Goal: Task Accomplishment & Management: Use online tool/utility

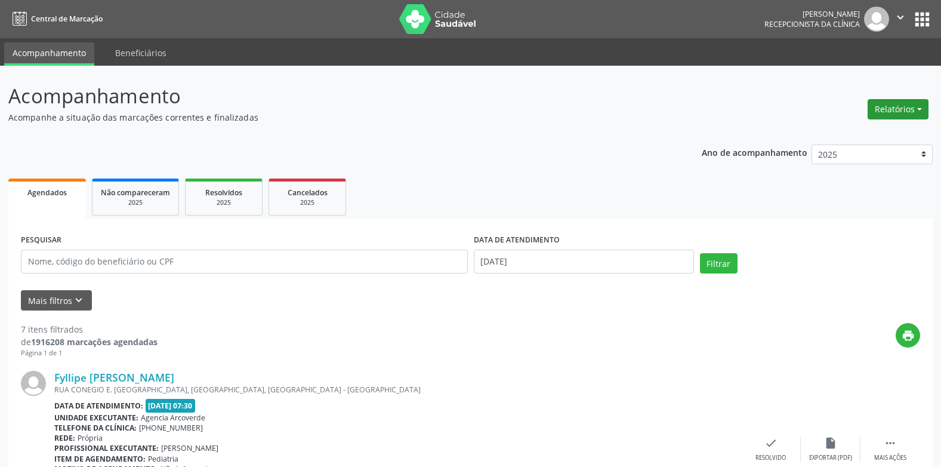
click at [920, 106] on button "Relatórios" at bounding box center [898, 109] width 61 height 20
click at [855, 134] on link "Agendamentos" at bounding box center [865, 135] width 128 height 17
select select "8"
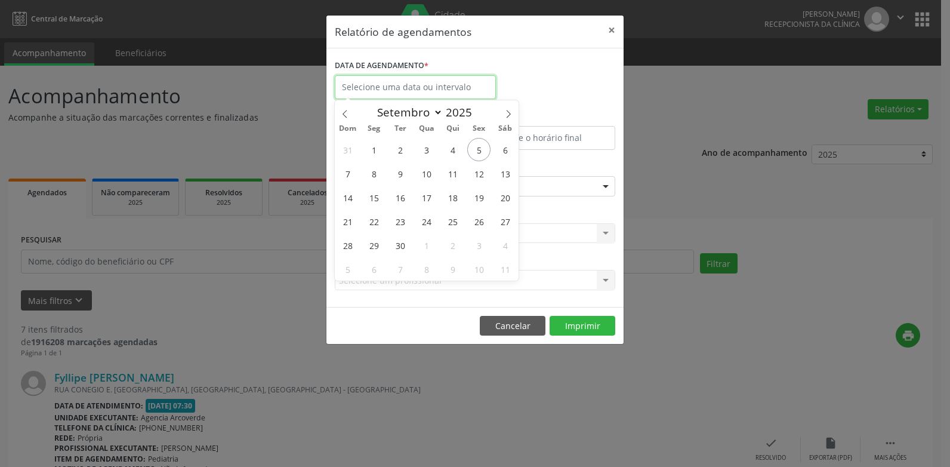
click at [421, 85] on input "text" at bounding box center [415, 87] width 161 height 24
drag, startPoint x: 372, startPoint y: 175, endPoint x: 414, endPoint y: 175, distance: 41.8
click at [414, 175] on div "31 1 2 3 4 5 6 7 8 9 10 11 12 13 14 15 16 17 18 19 20 21 22 23 24 25 26 27 28 2…" at bounding box center [427, 208] width 184 height 143
click at [374, 175] on span "8" at bounding box center [373, 173] width 23 height 23
type input "[DATE]"
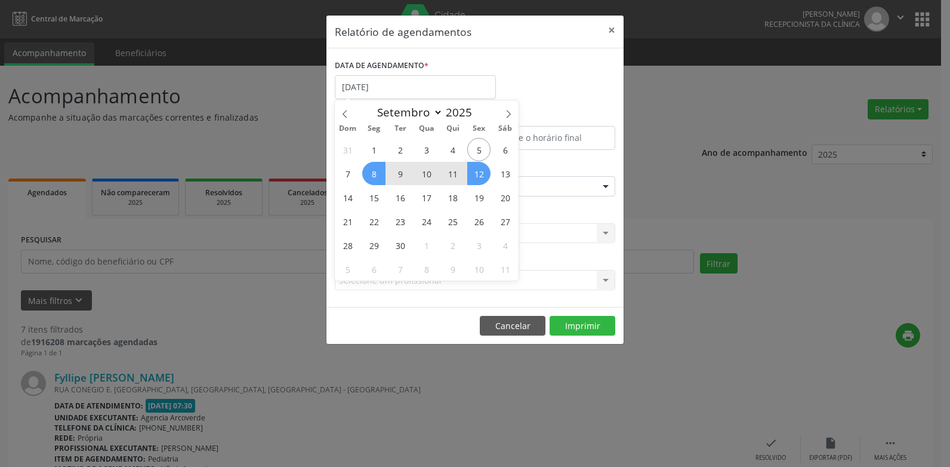
click at [475, 180] on span "12" at bounding box center [478, 173] width 23 height 23
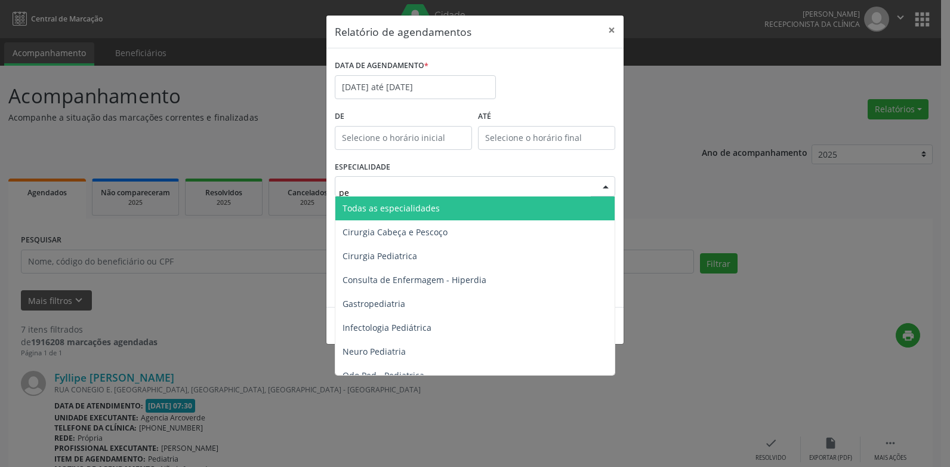
type input "ped"
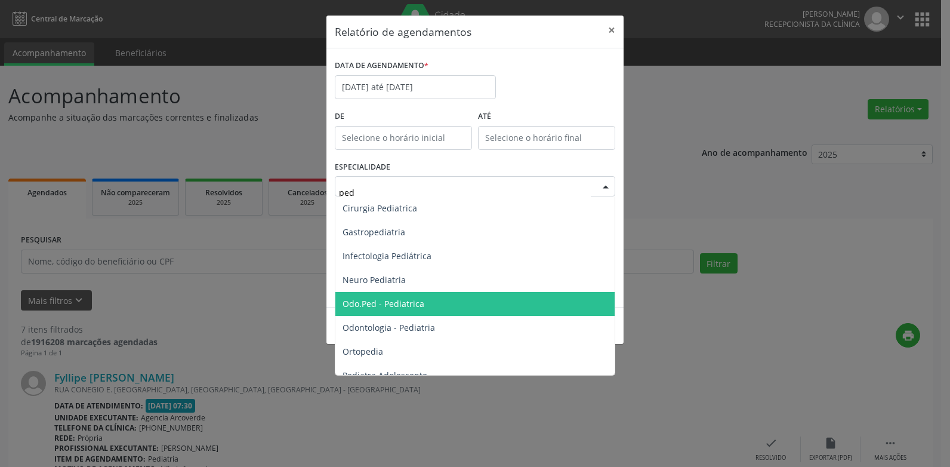
scroll to position [84, 0]
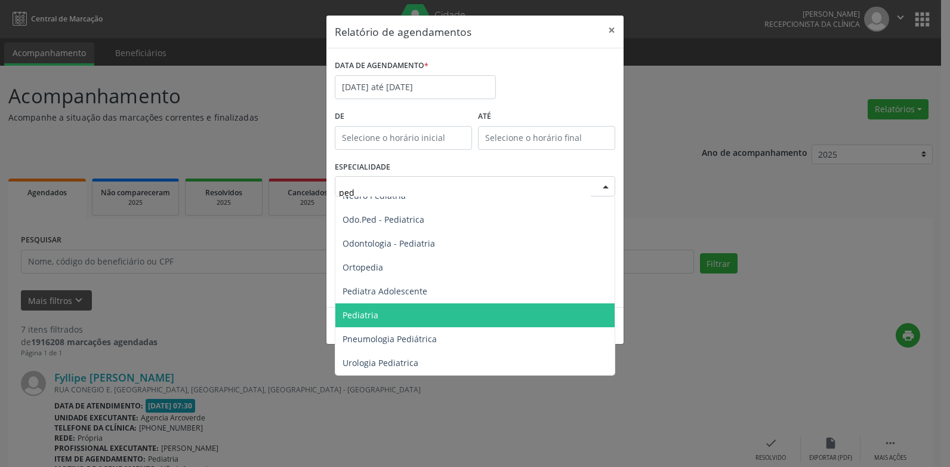
click at [378, 320] on span "Pediatria" at bounding box center [474, 315] width 279 height 24
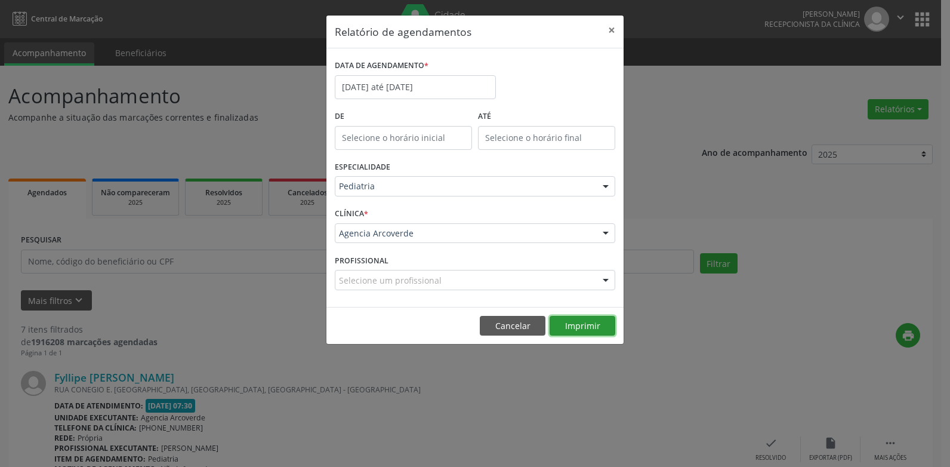
click at [591, 328] on button "Imprimir" at bounding box center [583, 326] width 66 height 20
